Goal: Task Accomplishment & Management: Manage account settings

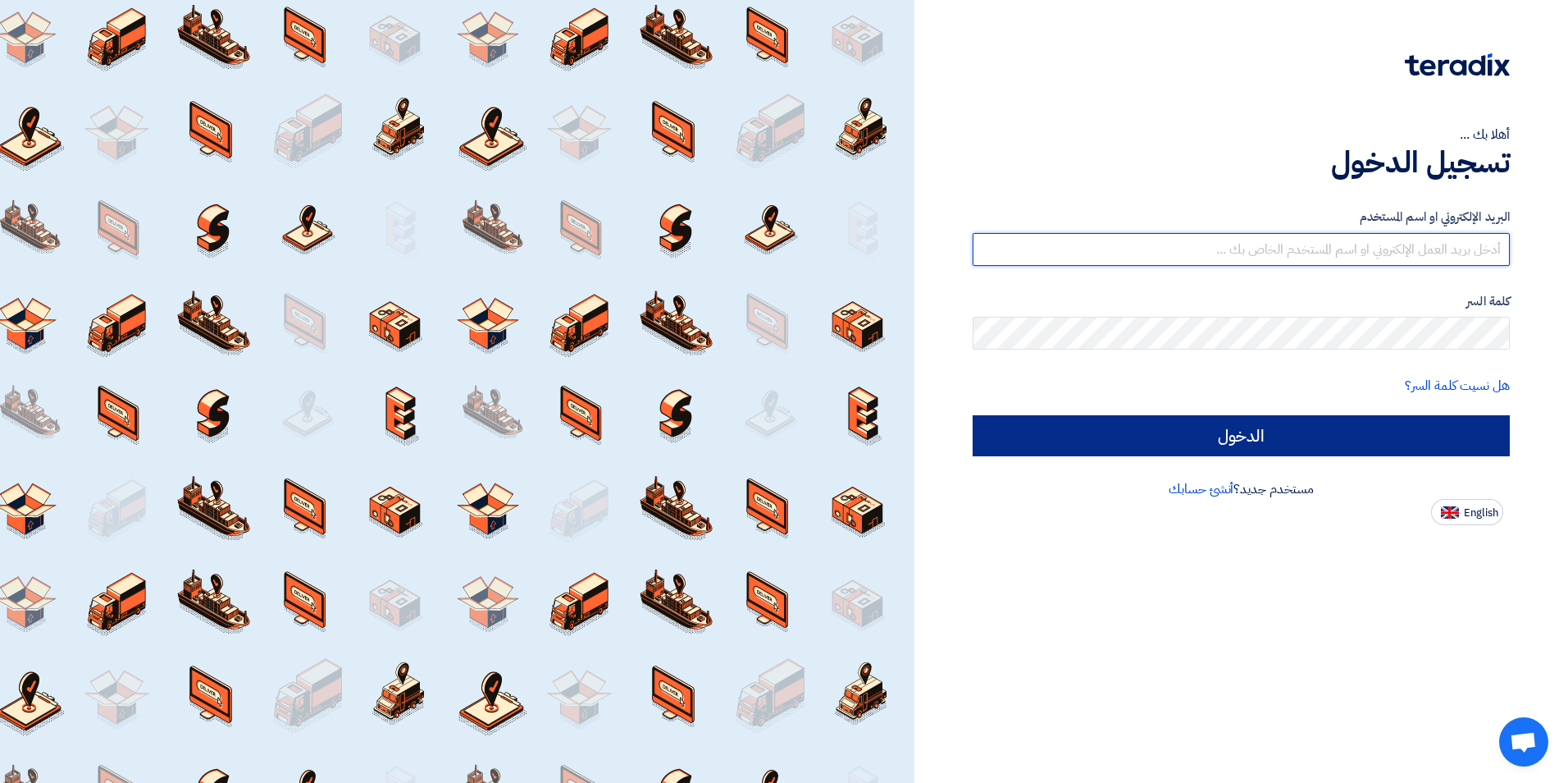
type input "[EMAIL_ADDRESS][DOMAIN_NAME]"
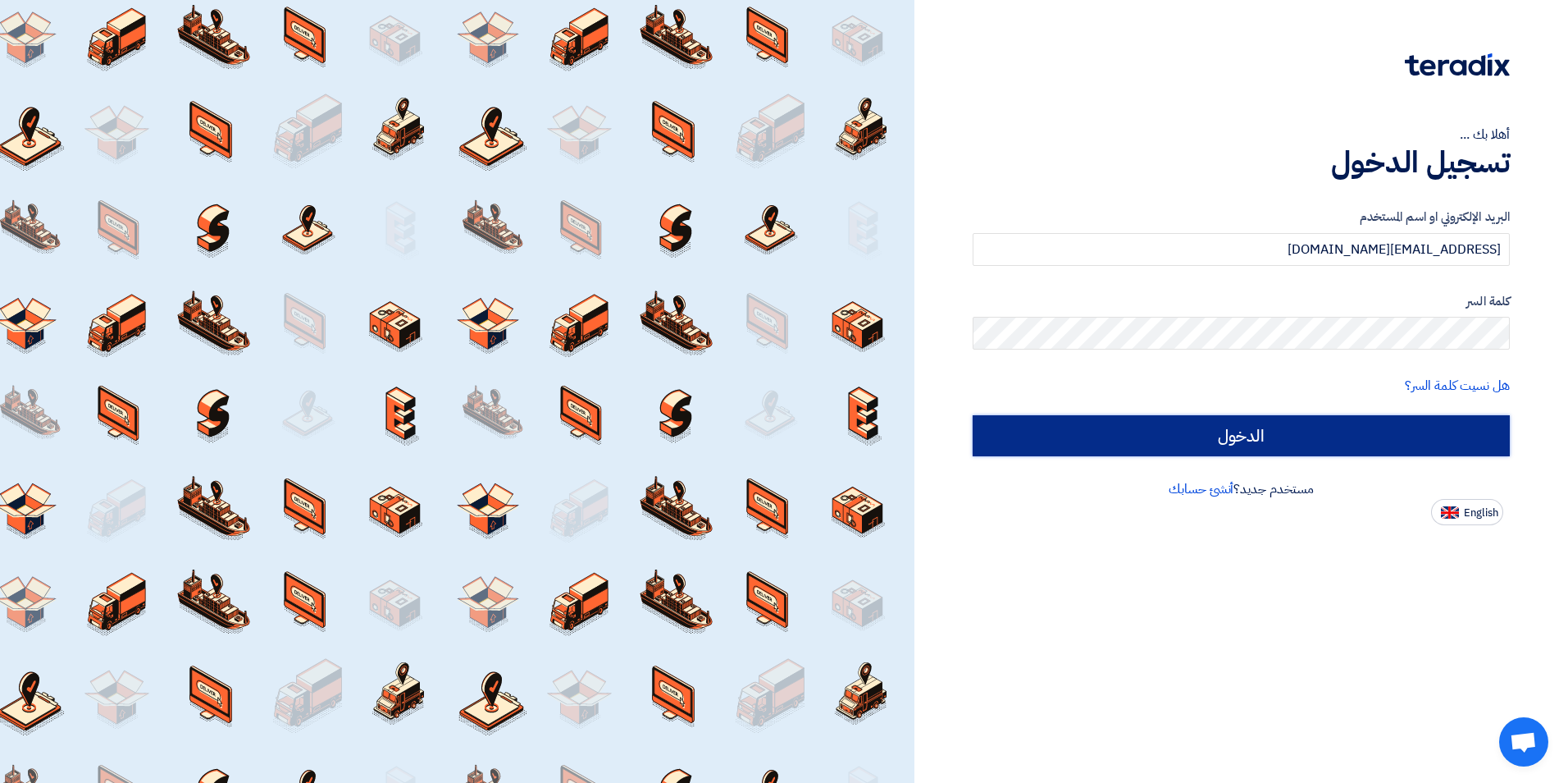
click at [1368, 442] on input "الدخول" at bounding box center [1241, 435] width 537 height 41
type input "Sign in"
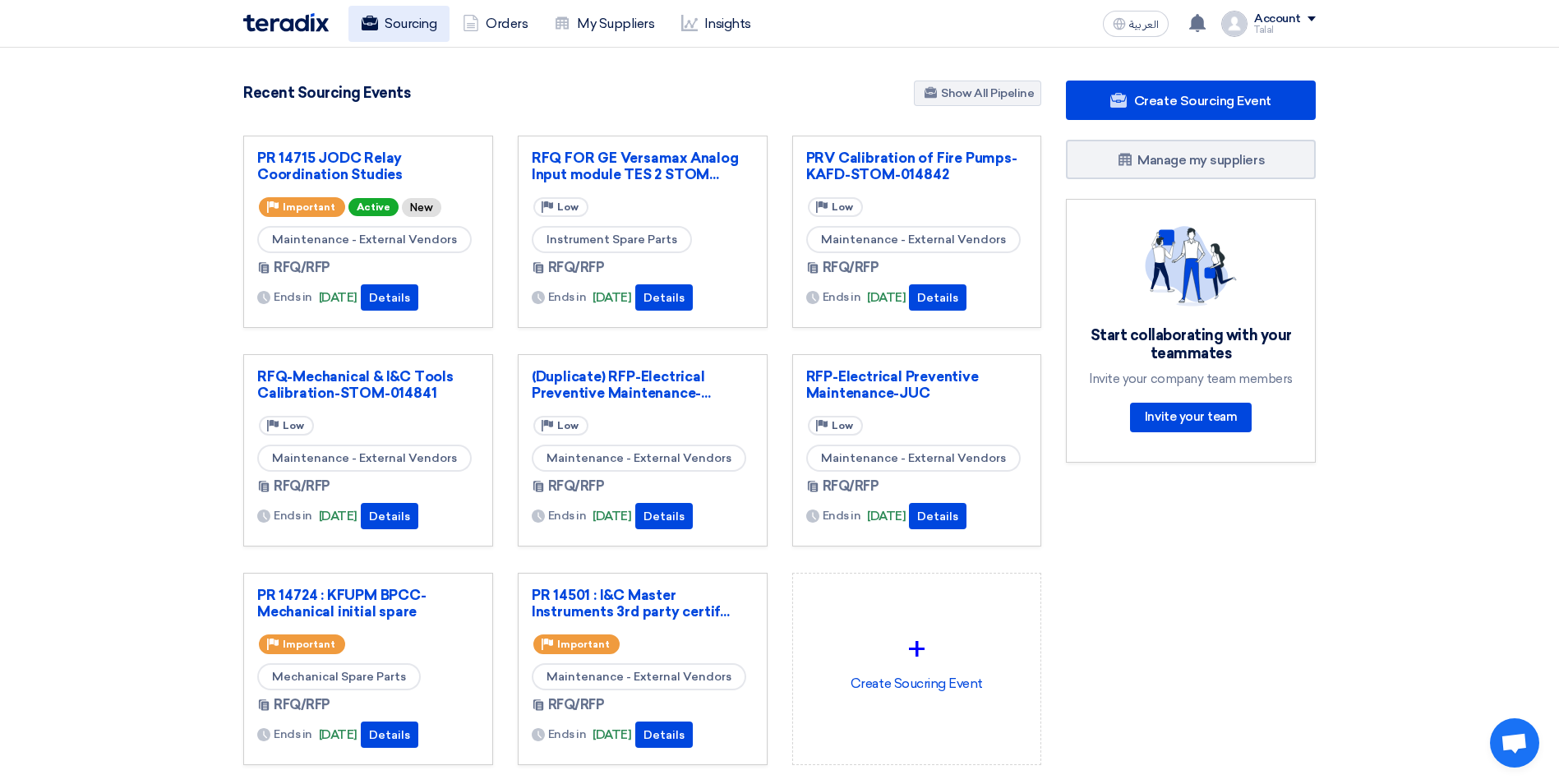
click at [406, 27] on link "Sourcing" at bounding box center [398, 23] width 101 height 36
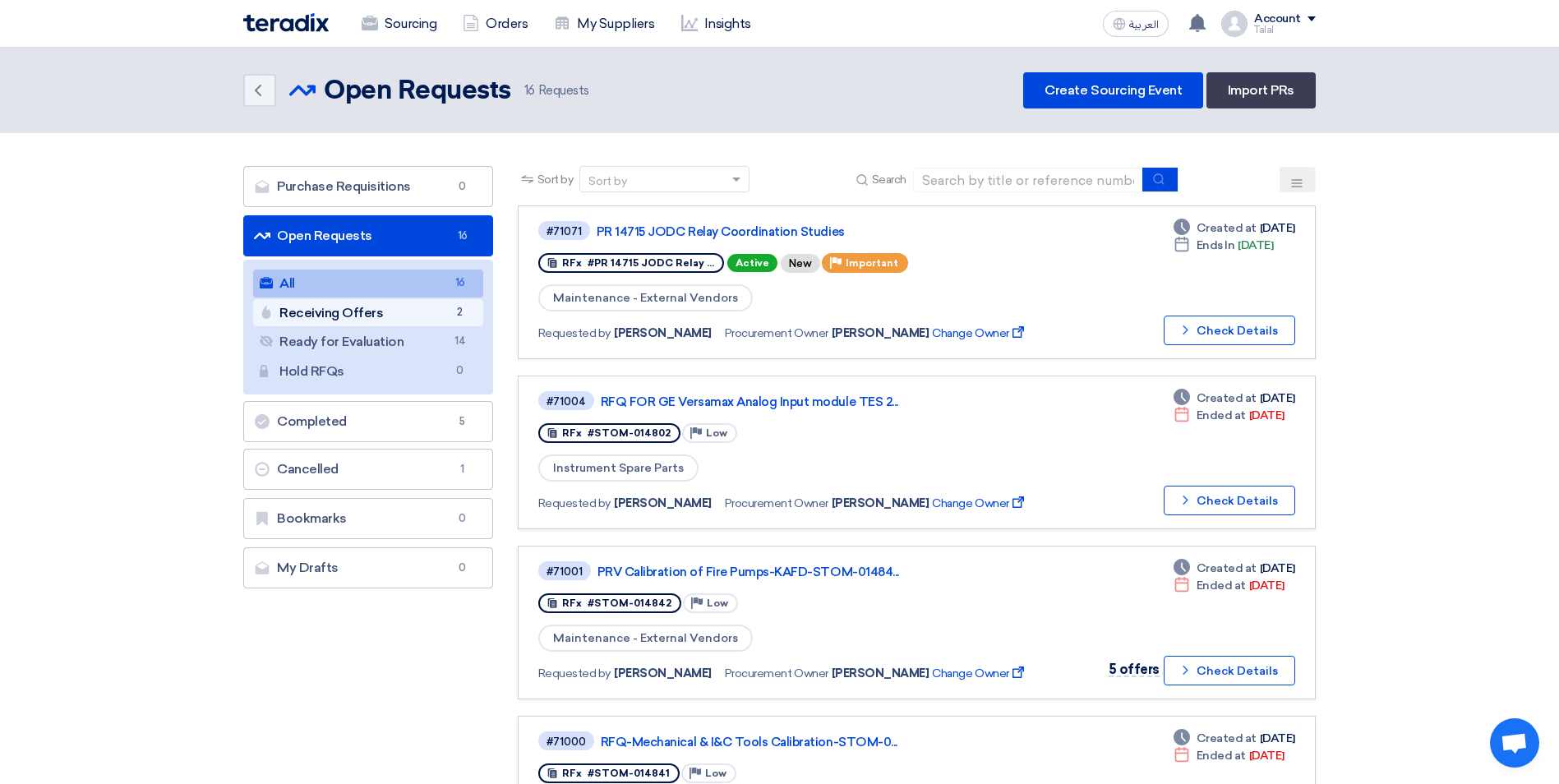
click at [402, 309] on link "Receiving Offers Receiving Offers 2" at bounding box center [368, 313] width 231 height 28
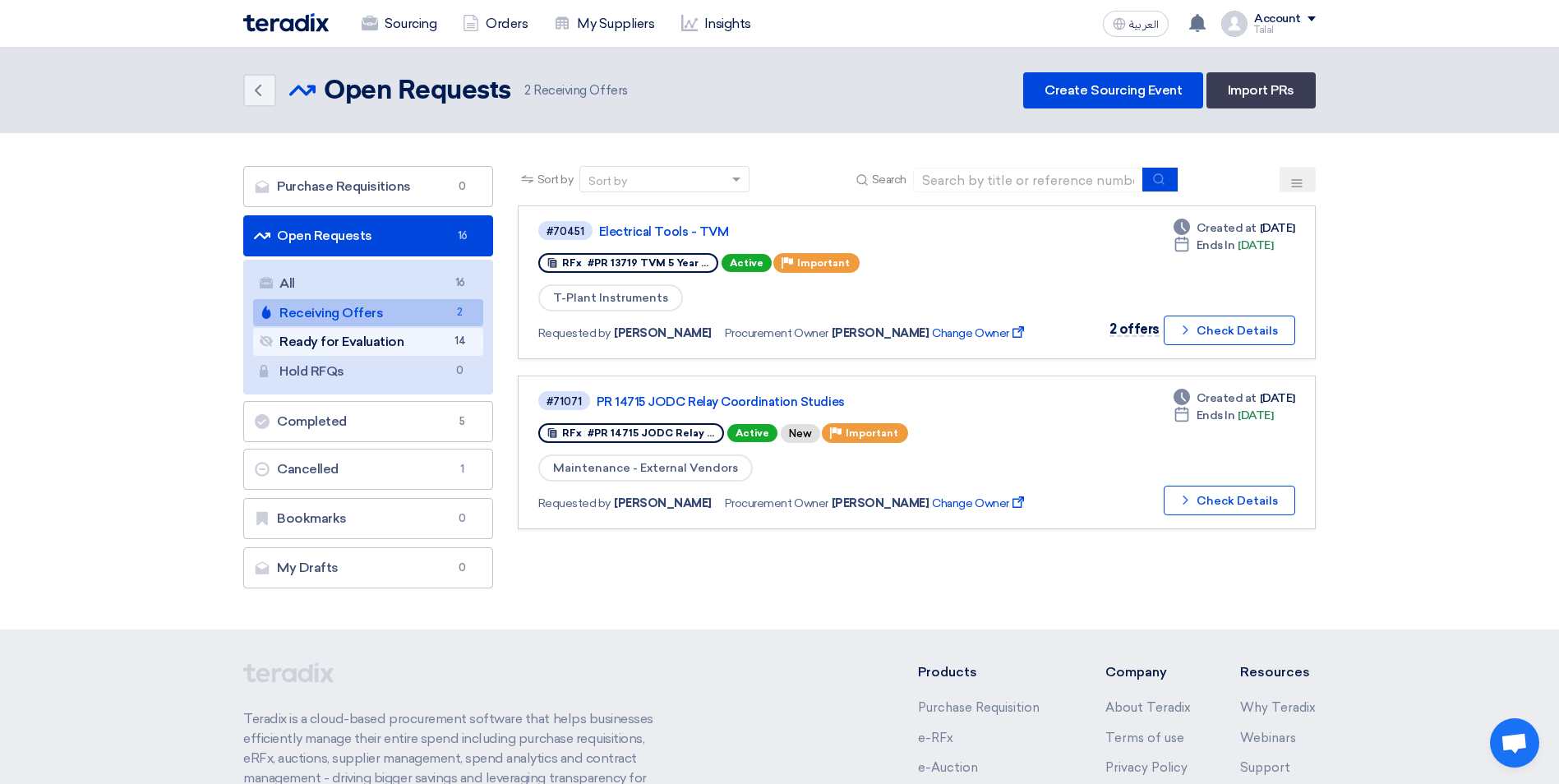
click at [395, 344] on link "Ready for Evaluation Ready for Evaluation 14" at bounding box center [368, 342] width 231 height 28
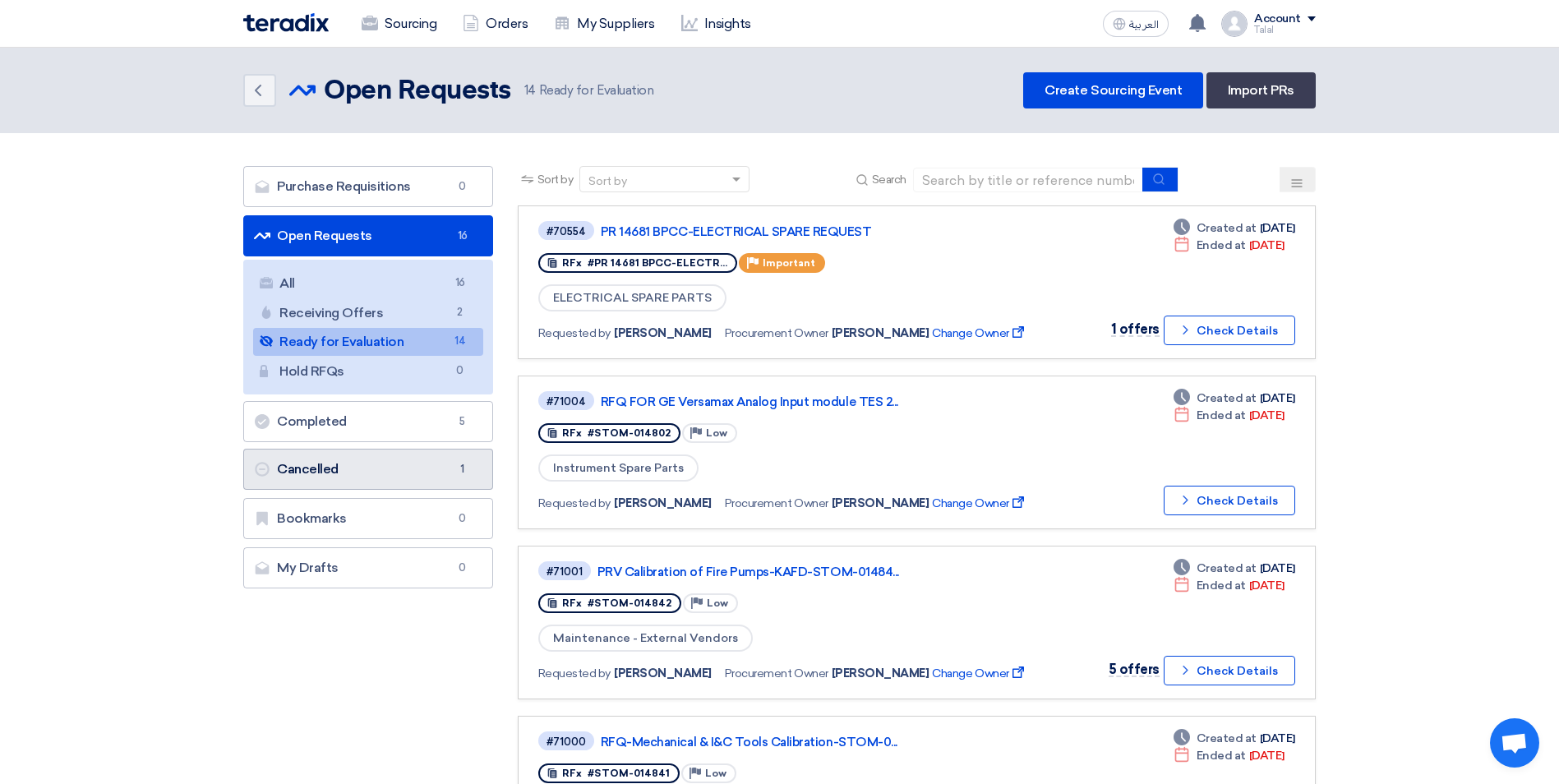
click at [408, 461] on link "Cancelled Cancelled 1" at bounding box center [368, 469] width 250 height 41
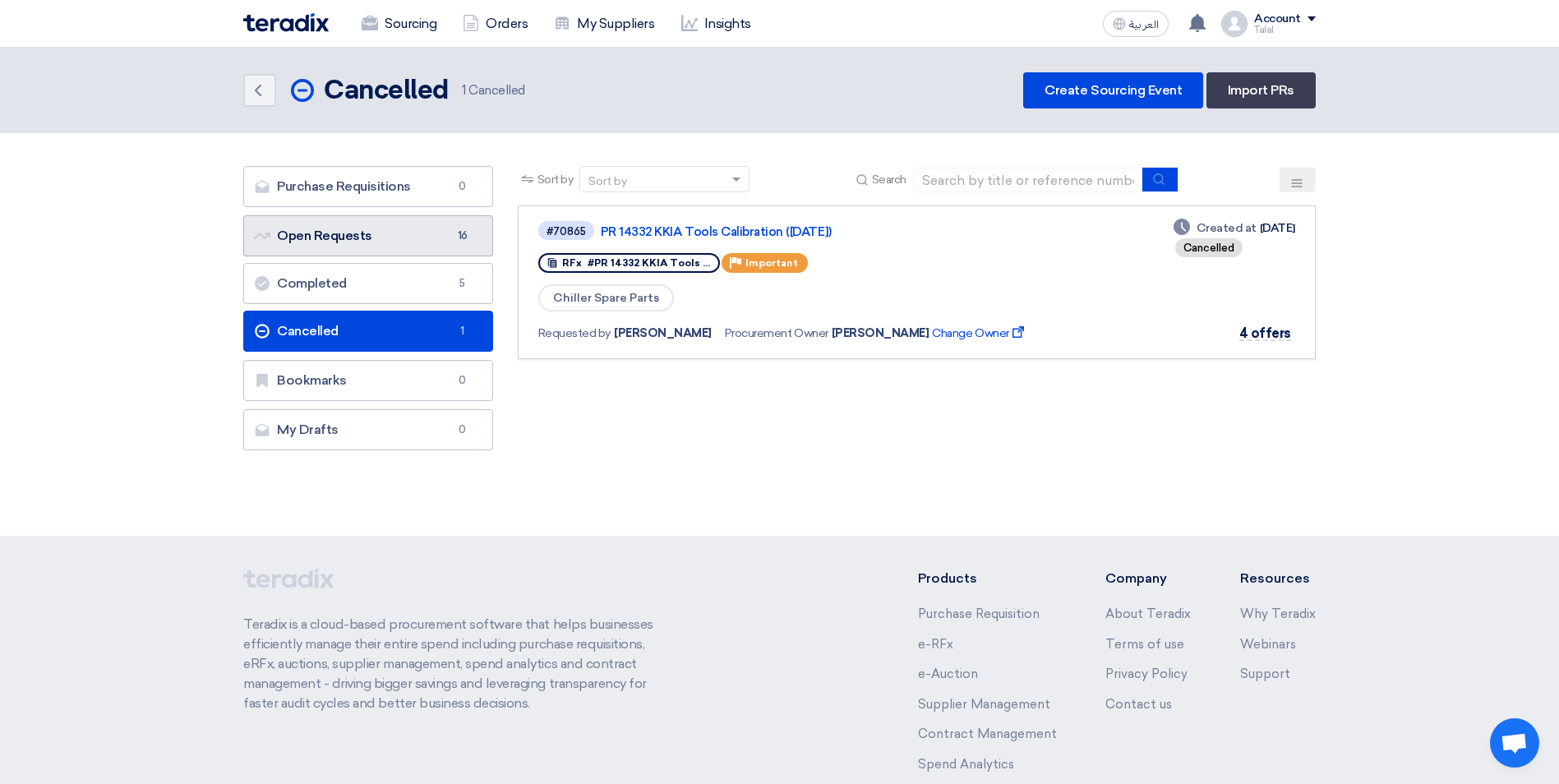
click at [424, 227] on link "Open Requests Open Requests 16" at bounding box center [368, 236] width 250 height 41
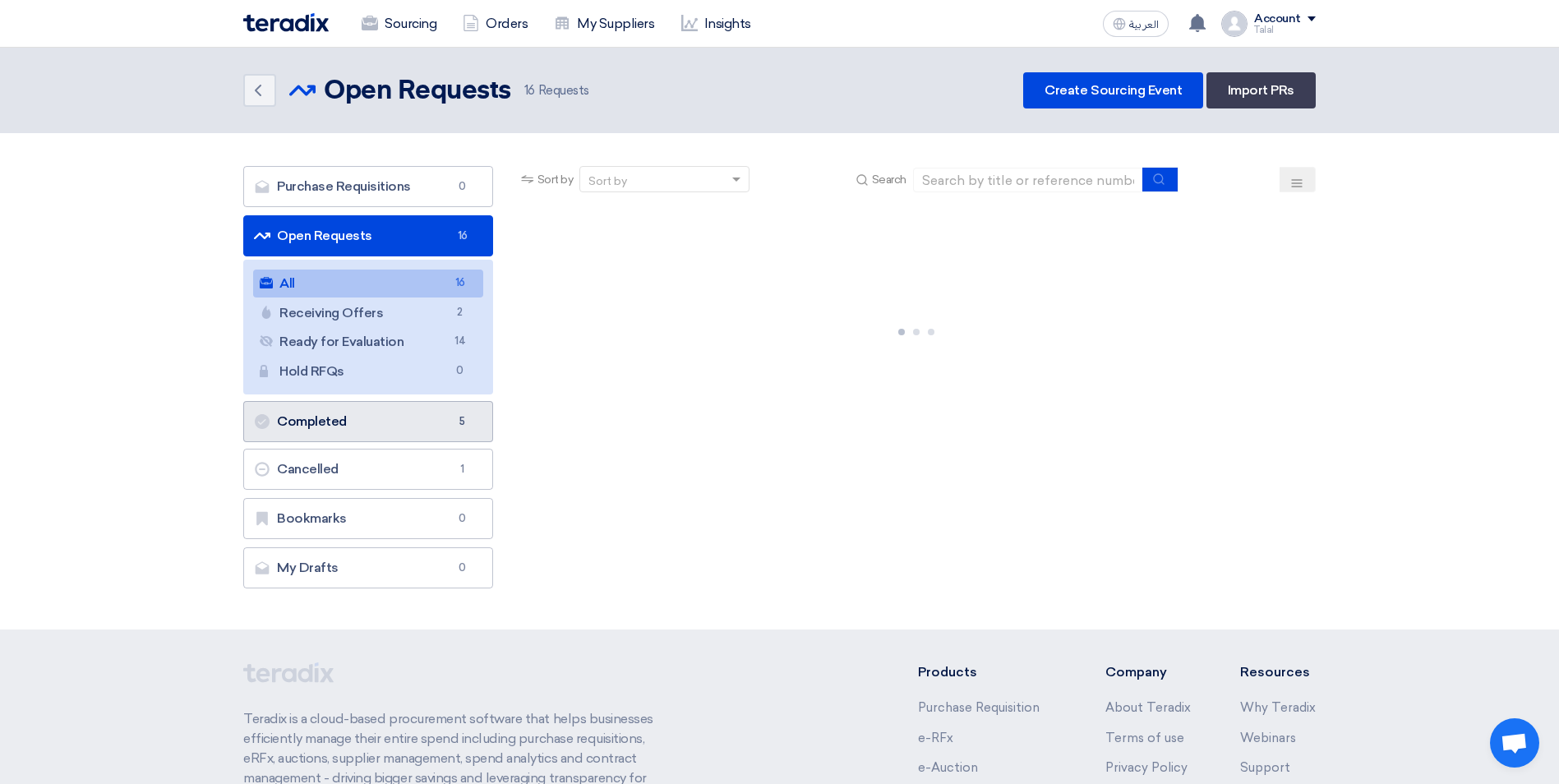
click at [348, 421] on link "Completed Completed 5" at bounding box center [368, 421] width 250 height 41
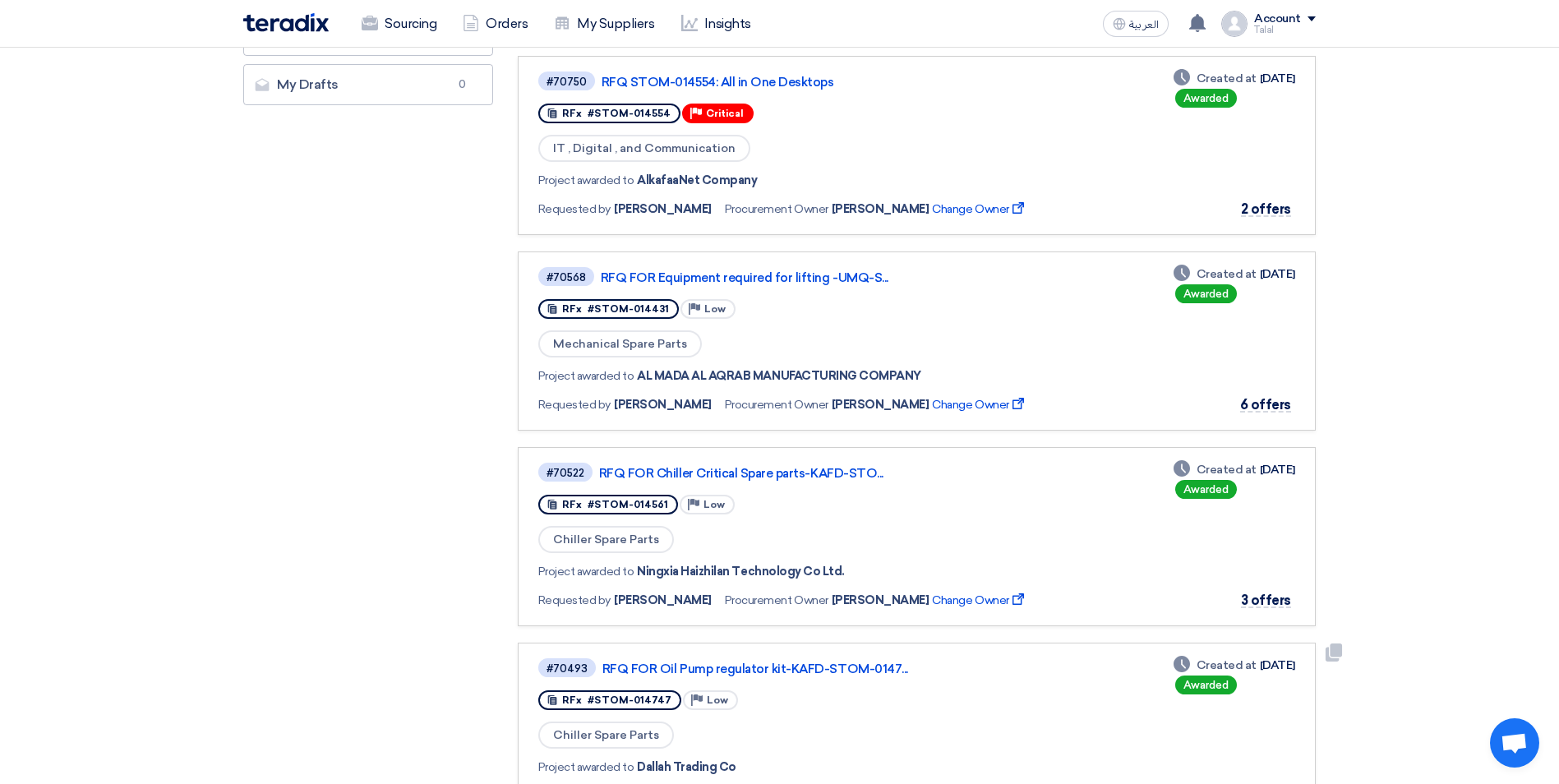
scroll to position [82, 0]
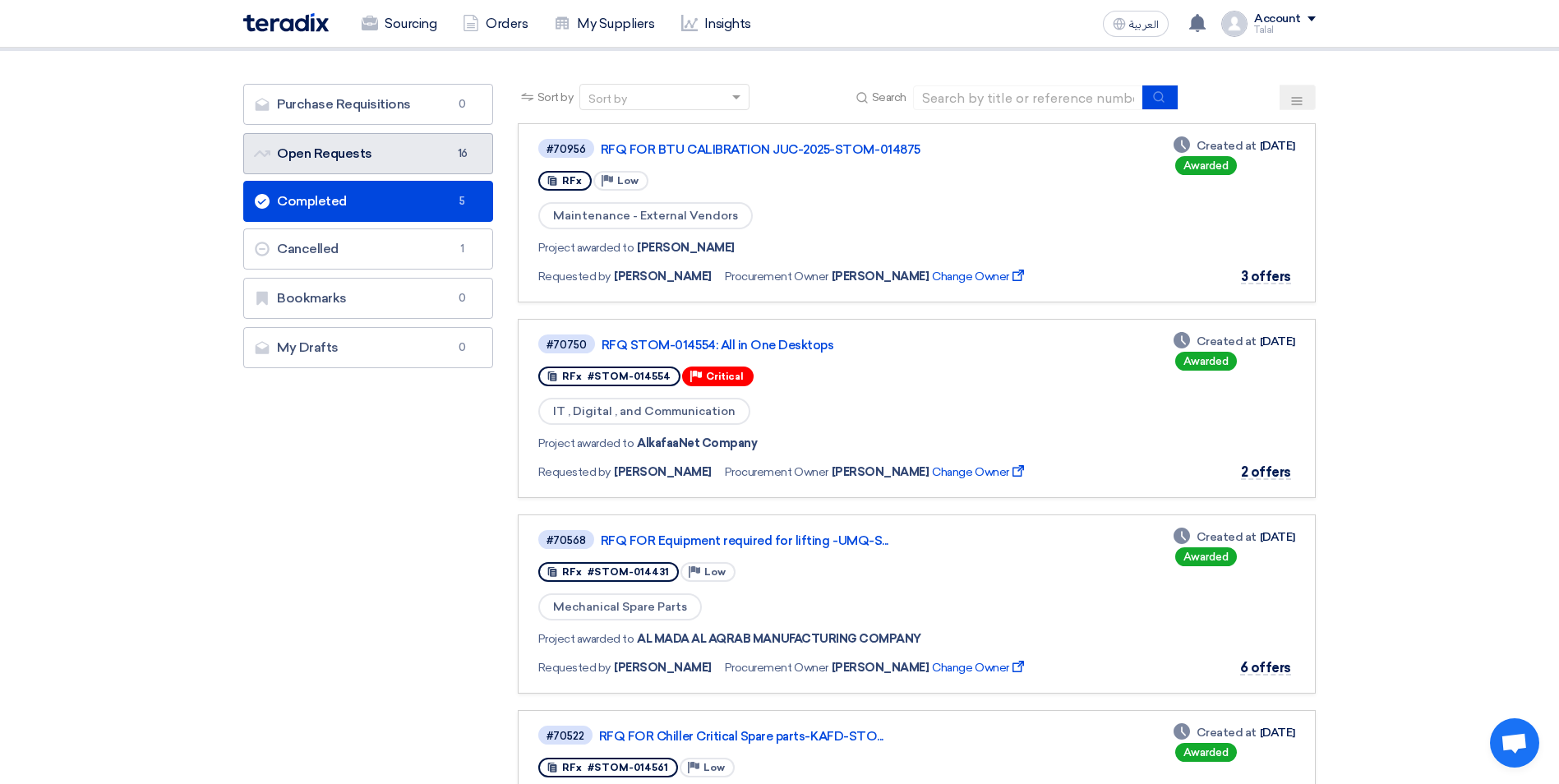
click at [369, 157] on link "Open Requests Open Requests 16" at bounding box center [368, 154] width 250 height 41
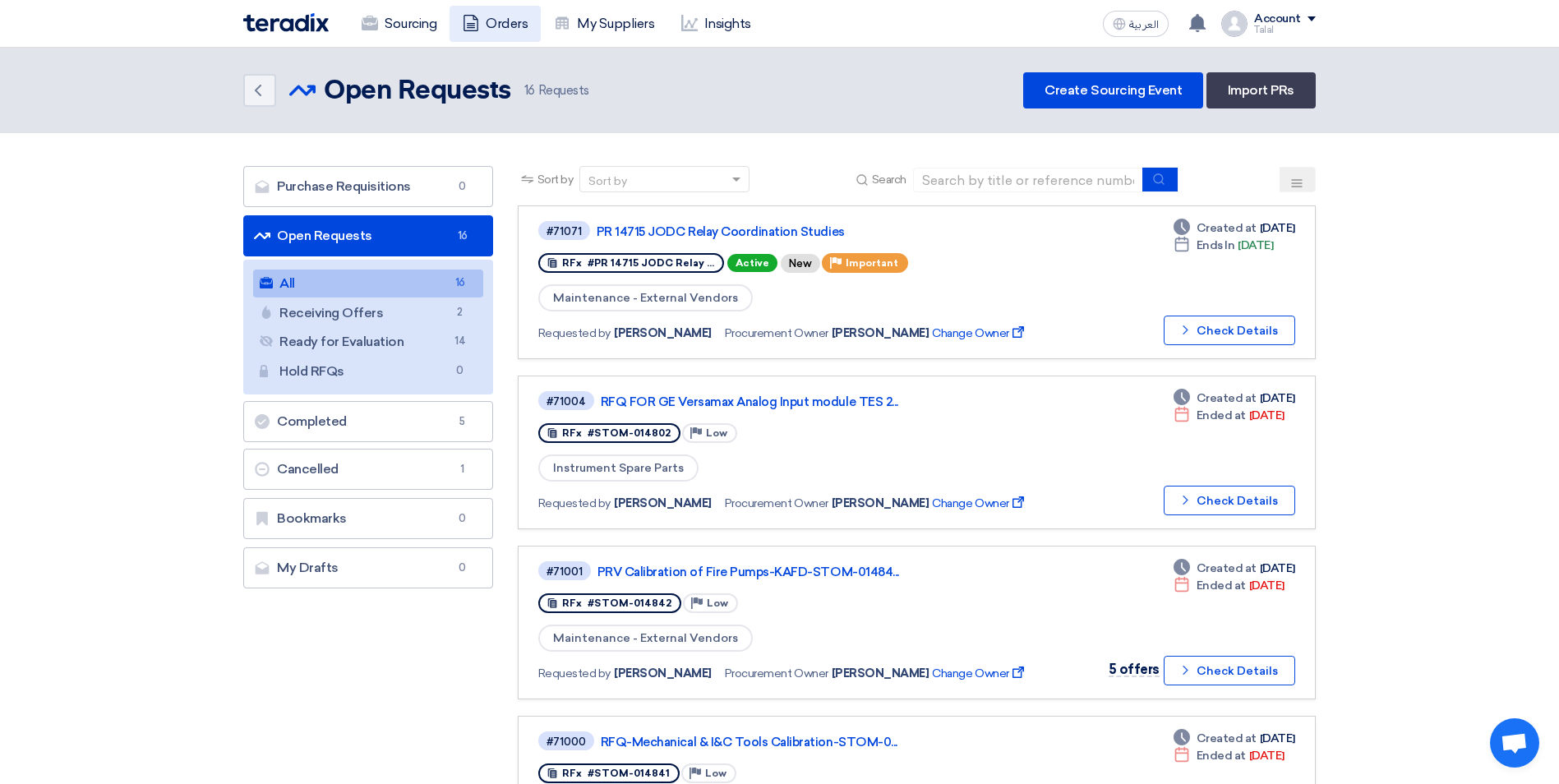
click at [505, 32] on link "Orders" at bounding box center [495, 23] width 92 height 36
